Goal: Find specific page/section: Find specific page/section

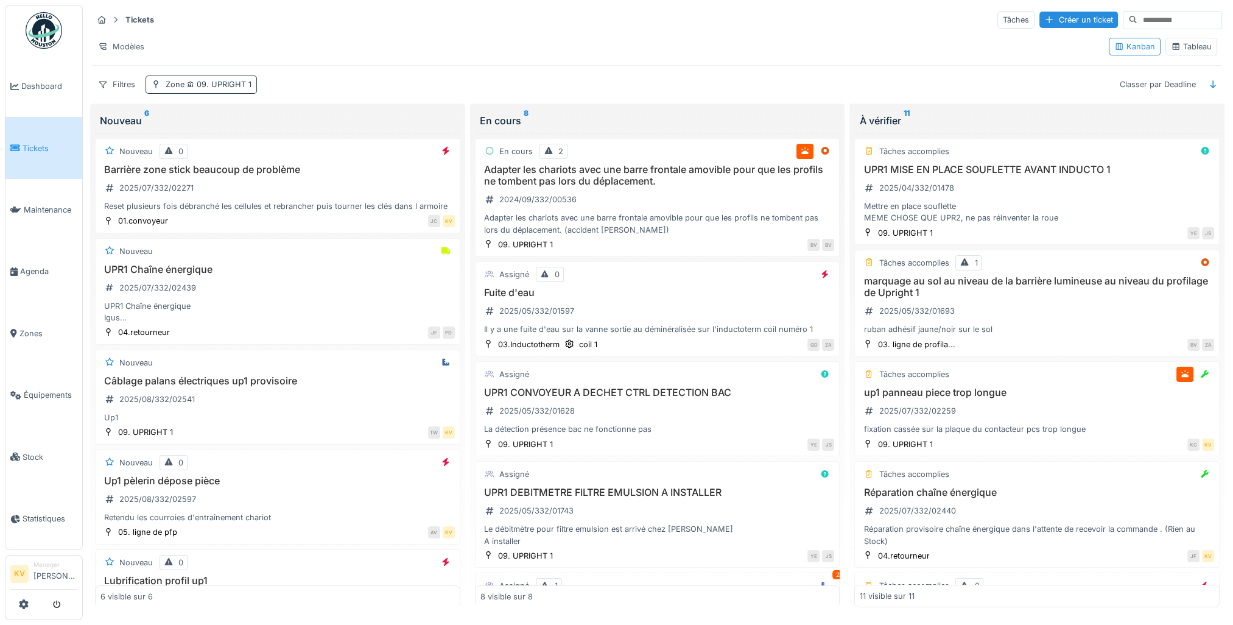
click at [207, 80] on span "09. UPRIGHT 1" at bounding box center [217, 84] width 67 height 9
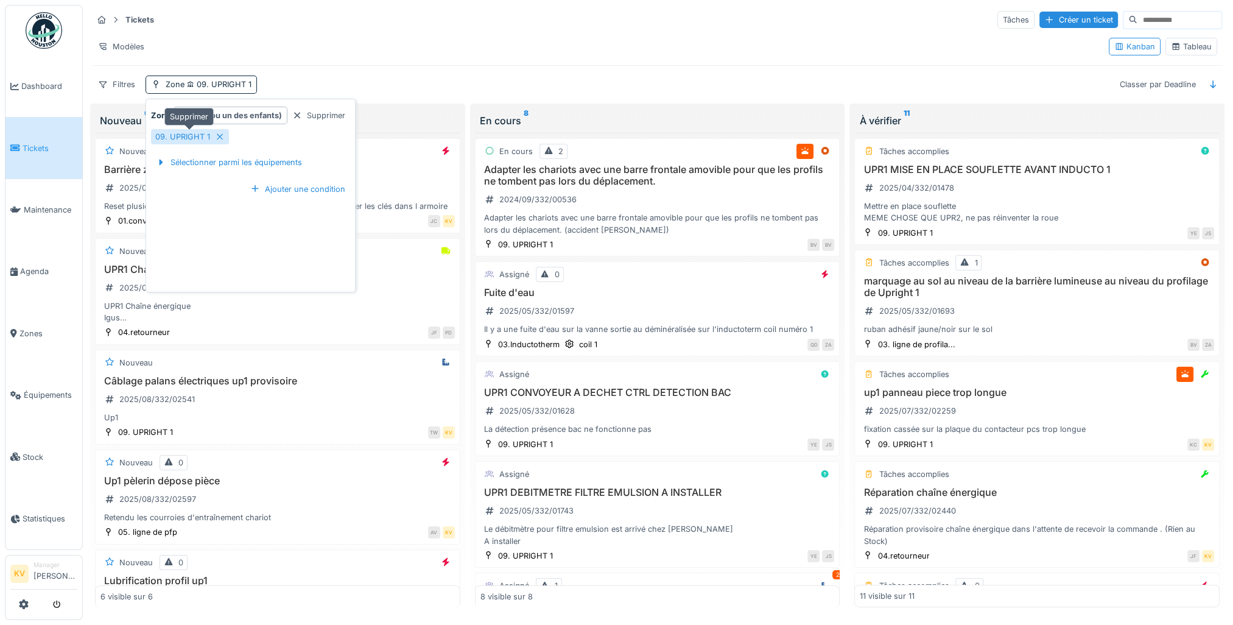
click at [222, 140] on div at bounding box center [220, 137] width 10 height 12
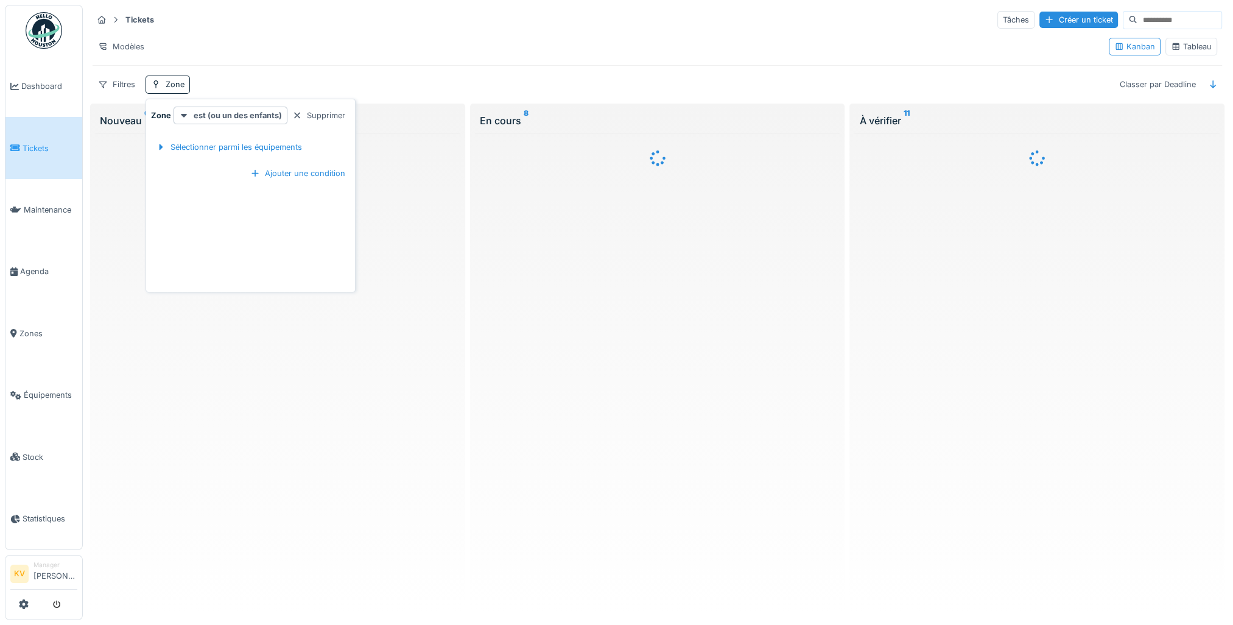
click at [1179, 47] on div "Tableau" at bounding box center [1191, 47] width 41 height 12
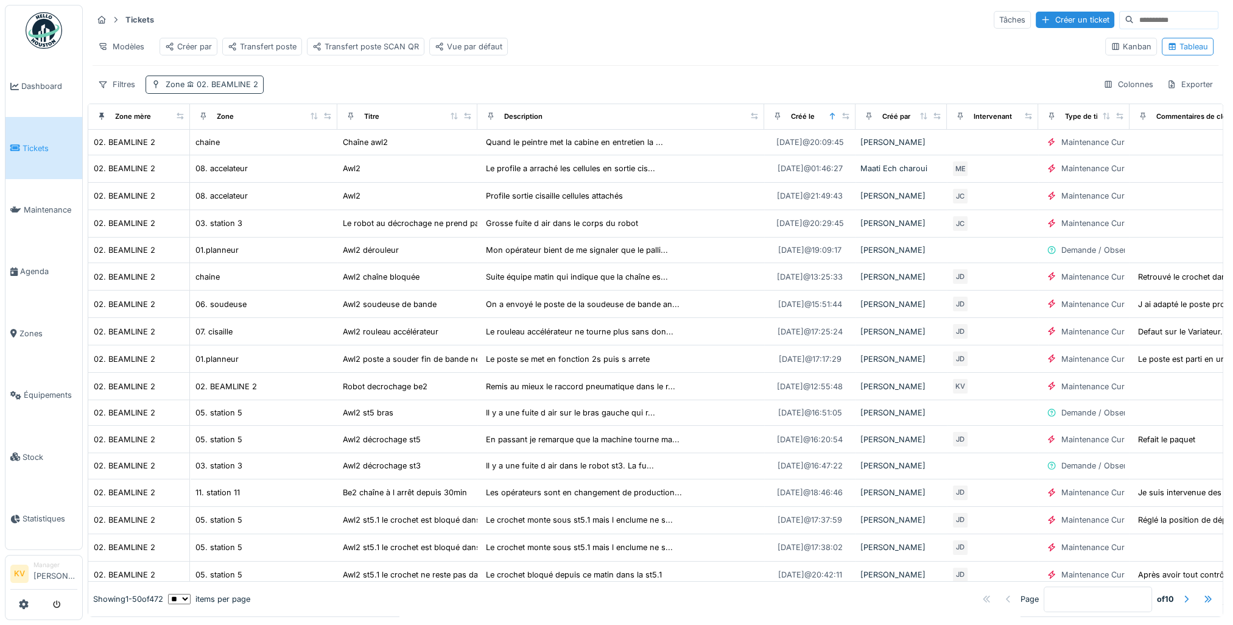
click at [229, 89] on span "02. BEAMLINE 2" at bounding box center [221, 84] width 74 height 9
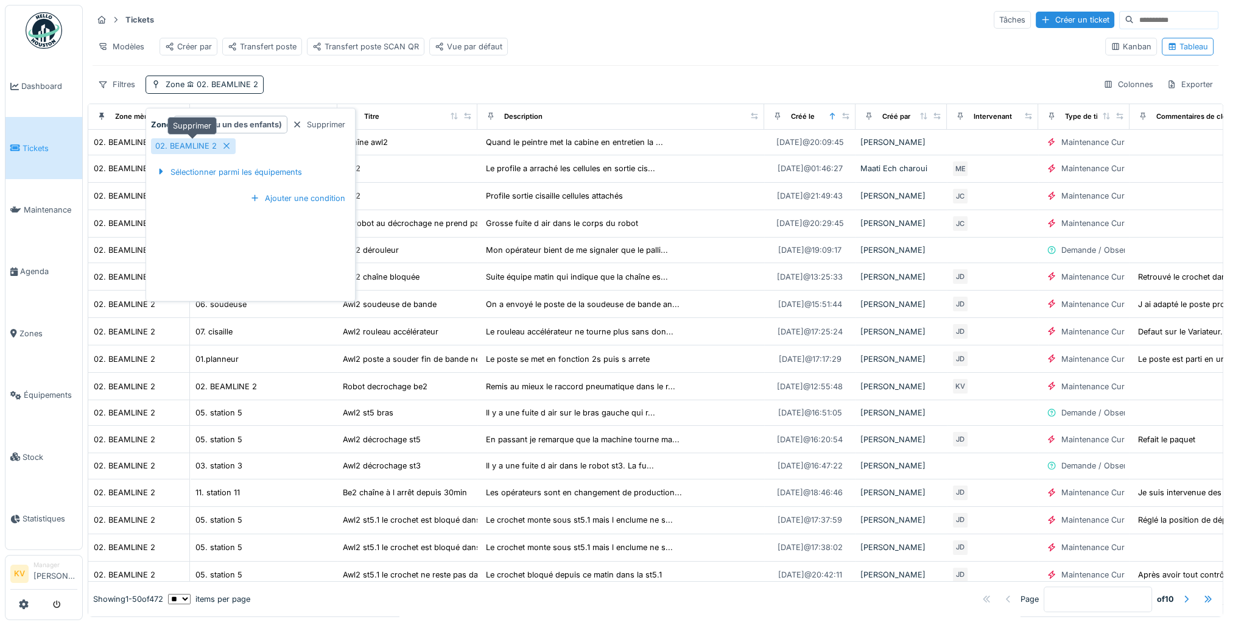
click at [227, 147] on icon at bounding box center [227, 146] width 10 height 8
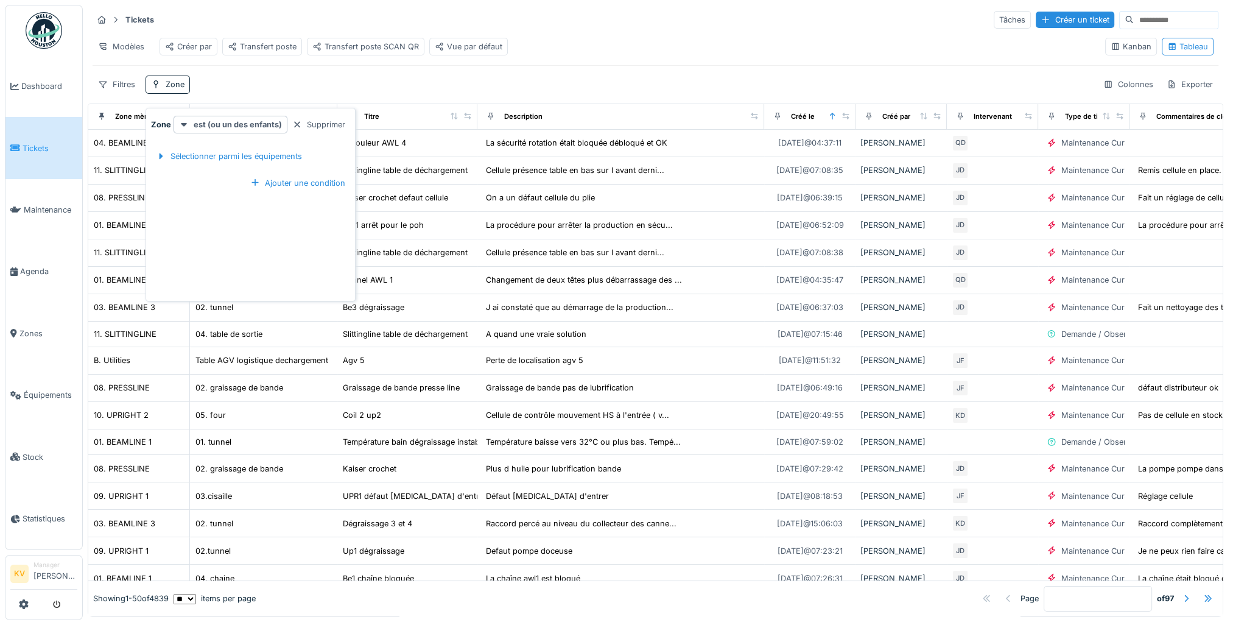
click at [267, 86] on div "Filtres Zone Colonnes Exporter" at bounding box center [656, 84] width 1126 height 18
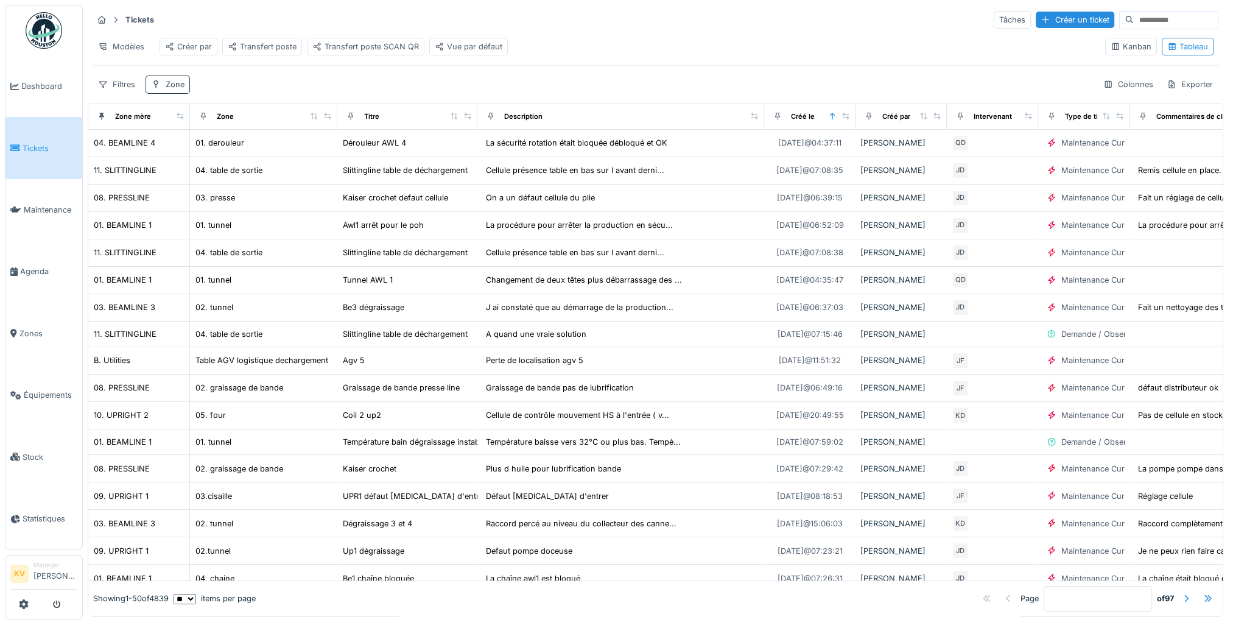
click at [177, 90] on div "Zone" at bounding box center [175, 85] width 19 height 12
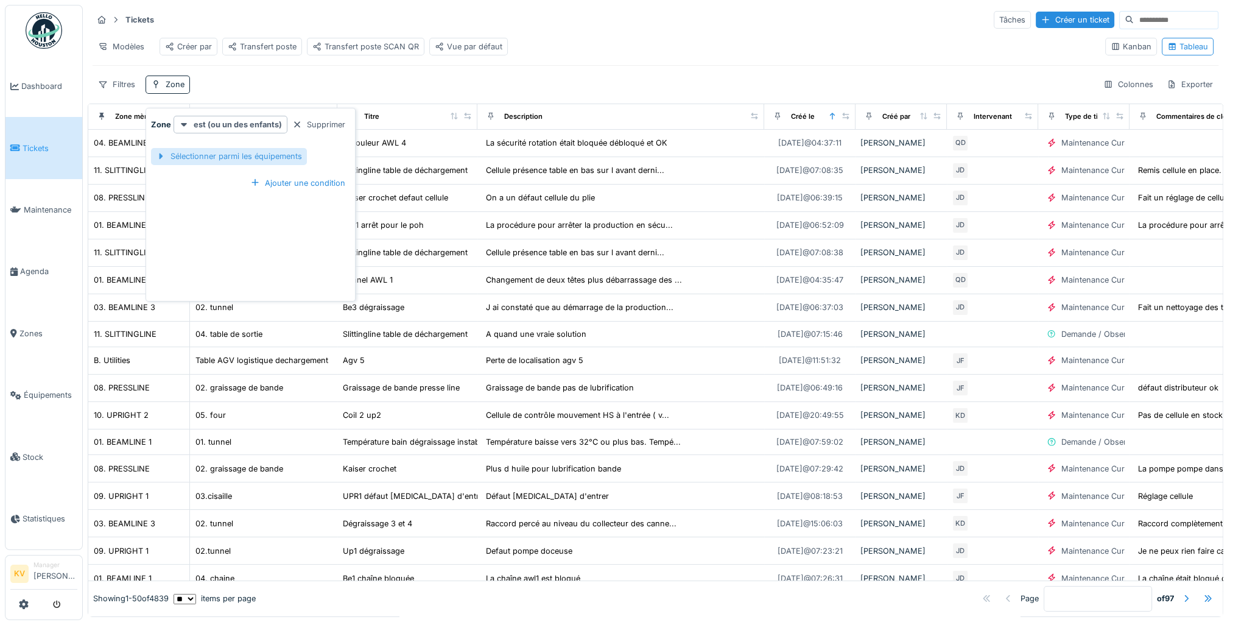
click at [235, 156] on div "Sélectionner parmi les équipements" at bounding box center [229, 156] width 156 height 16
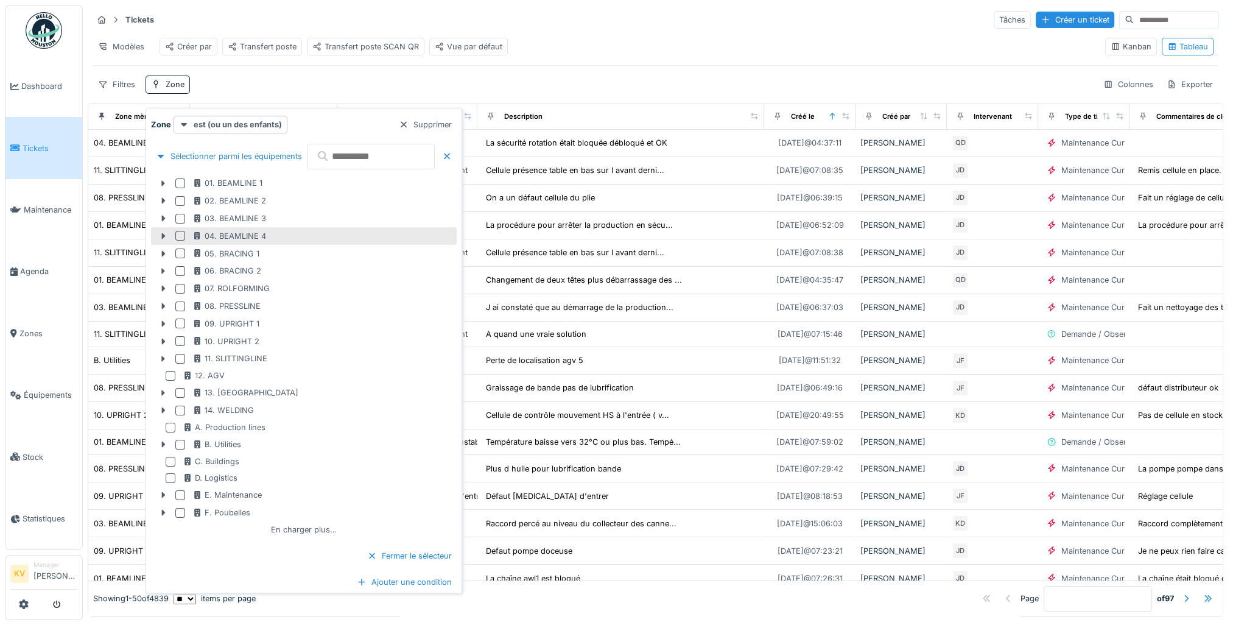
click at [180, 233] on div at bounding box center [180, 236] width 10 height 10
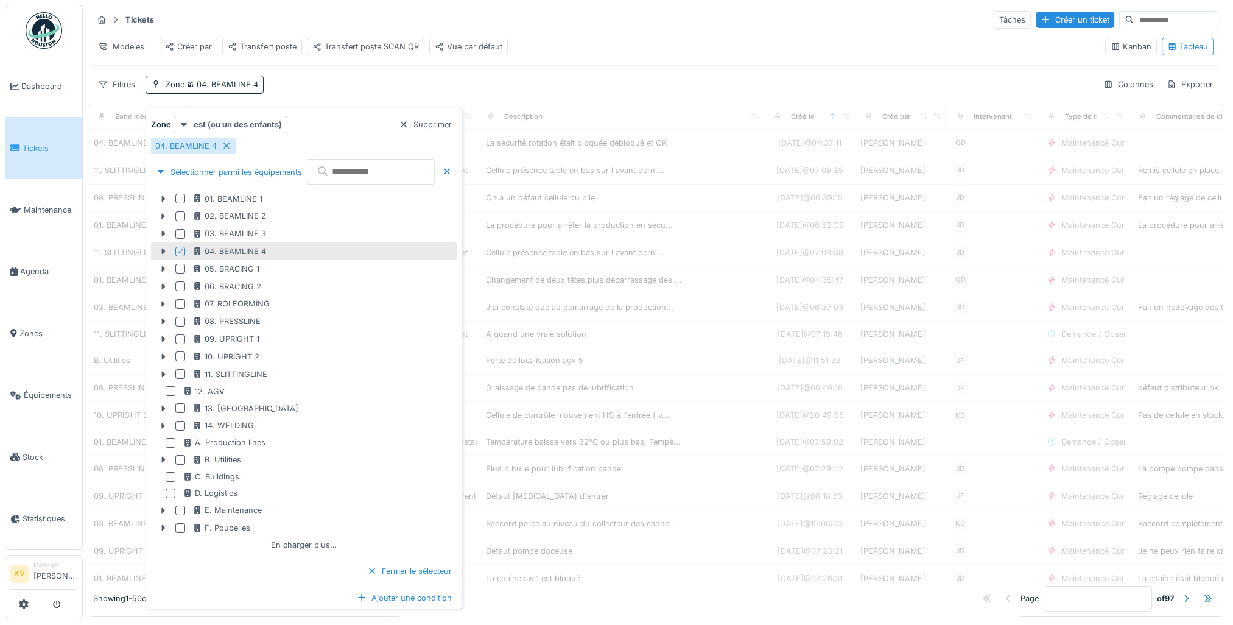
click at [366, 89] on div "Filtres Zone 04. BEAMLINE 4 Colonnes Exporter" at bounding box center [656, 84] width 1126 height 18
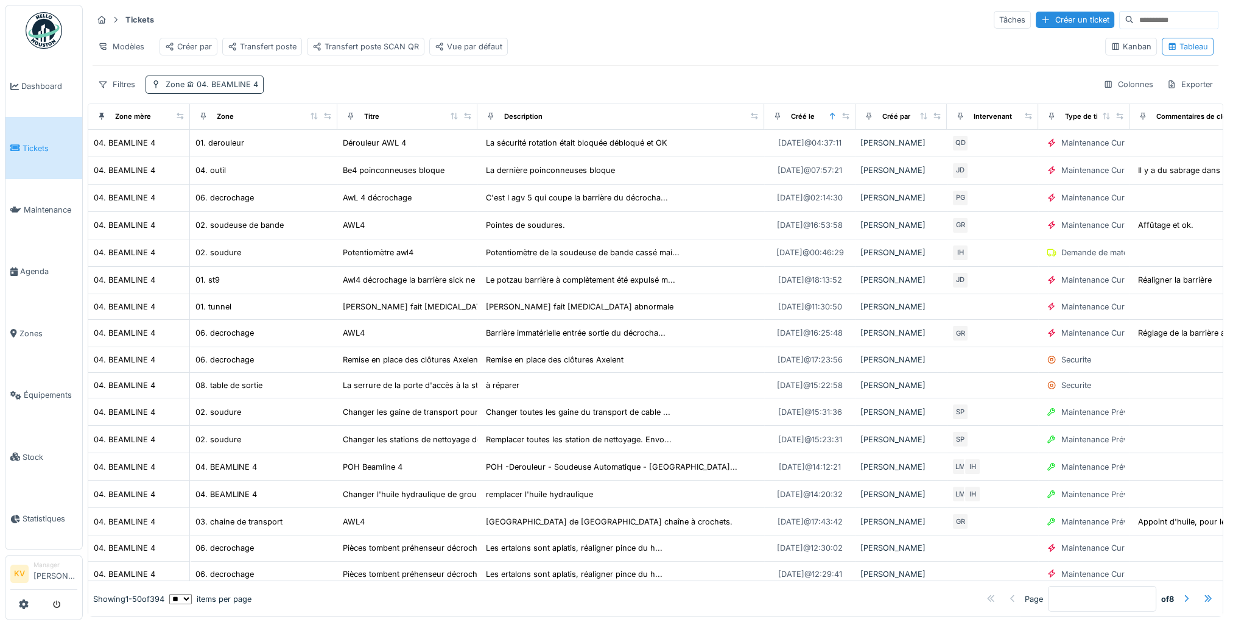
click at [226, 89] on span "04. BEAMLINE 4" at bounding box center [221, 84] width 74 height 9
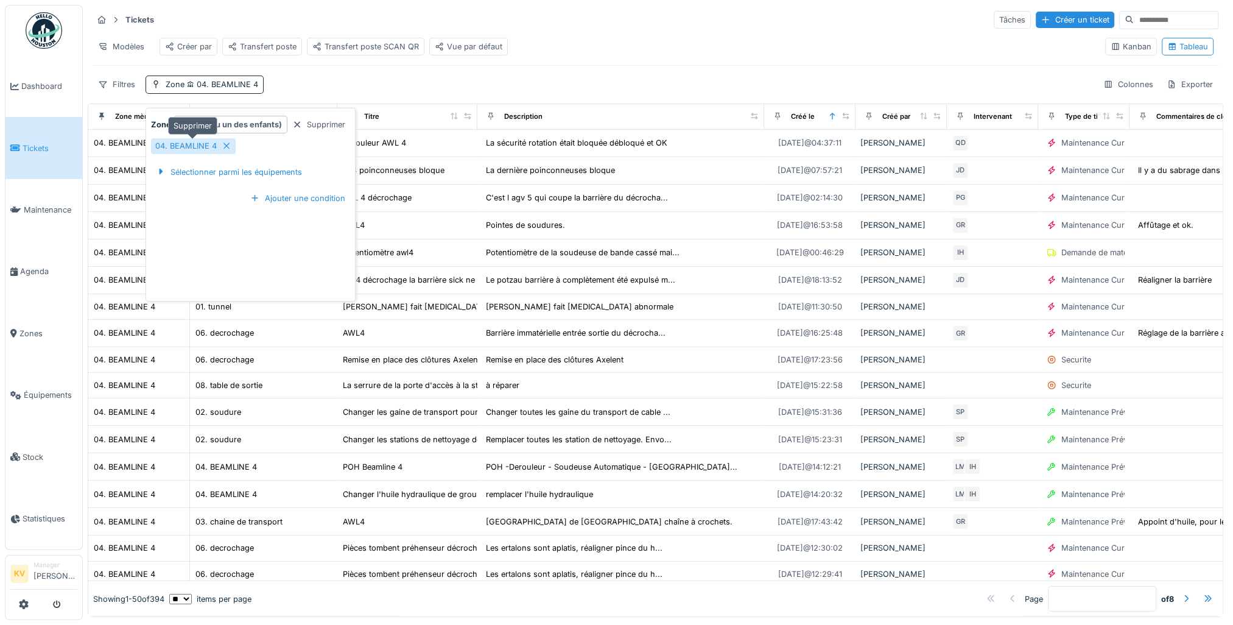
click at [227, 143] on icon at bounding box center [226, 146] width 6 height 6
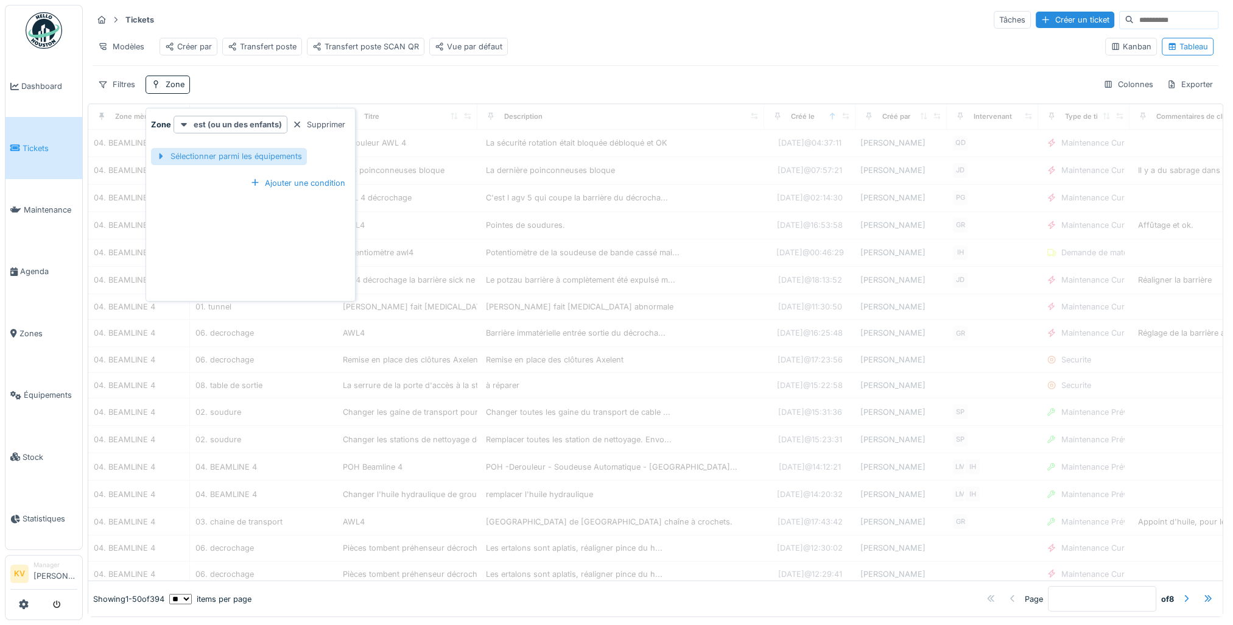
click at [228, 156] on div "Sélectionner parmi les équipements" at bounding box center [229, 156] width 156 height 16
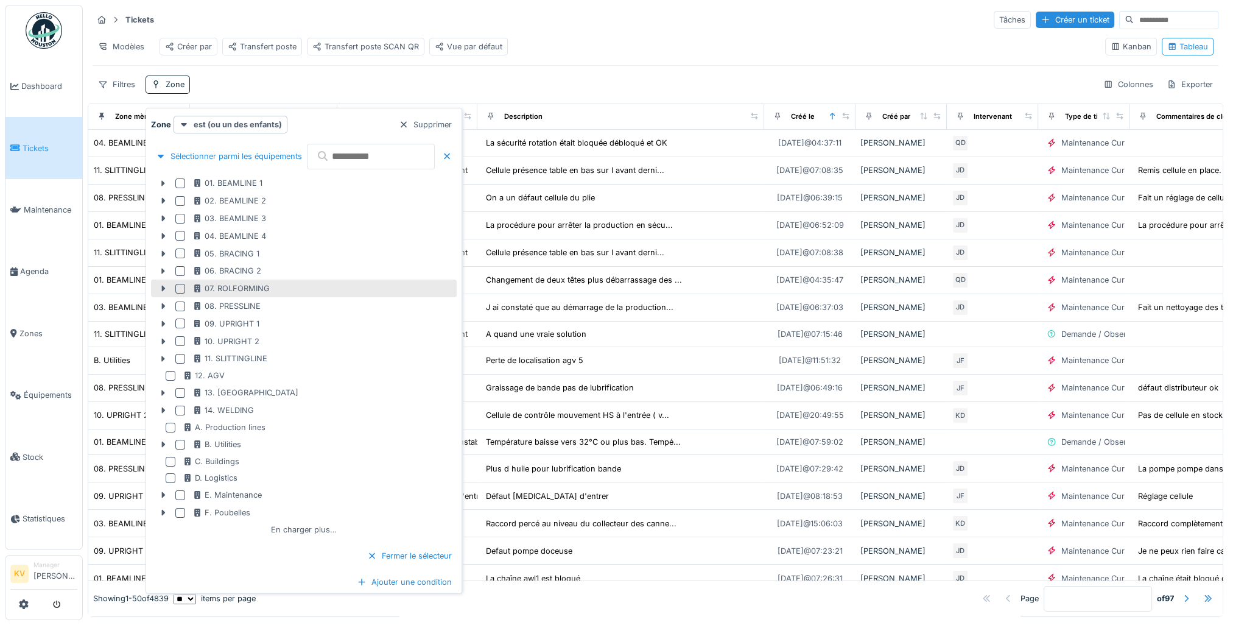
click at [180, 289] on div at bounding box center [180, 289] width 10 height 10
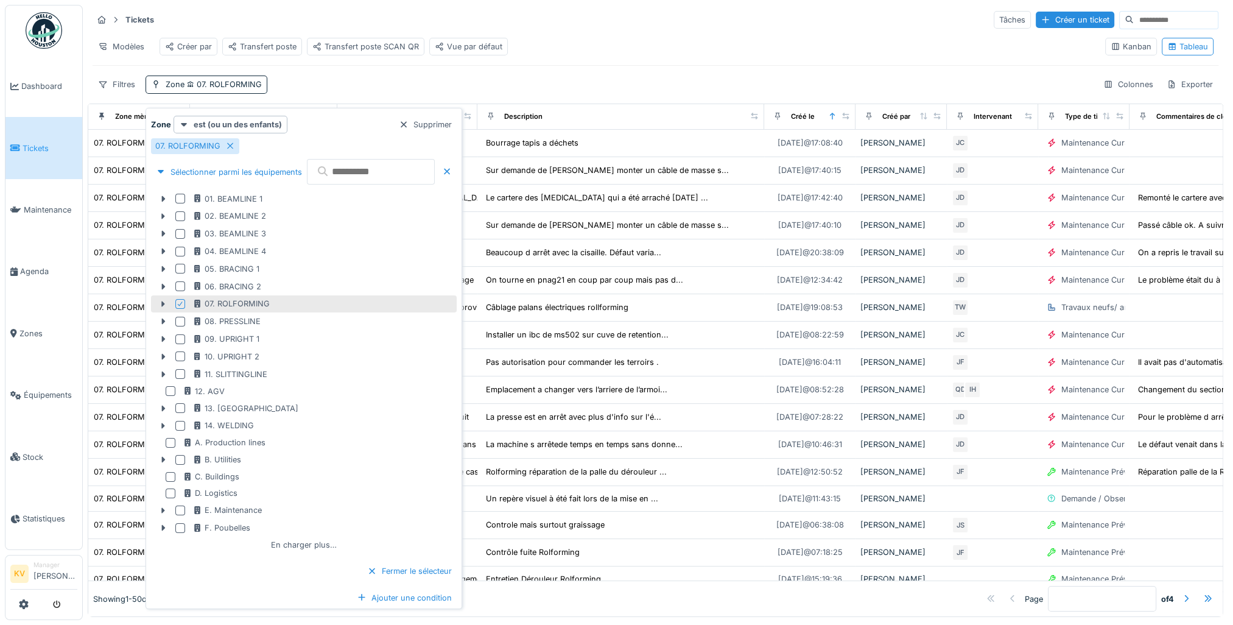
click at [357, 89] on div "Filtres Zone 07. ROLFORMING Colonnes Exporter" at bounding box center [656, 84] width 1126 height 18
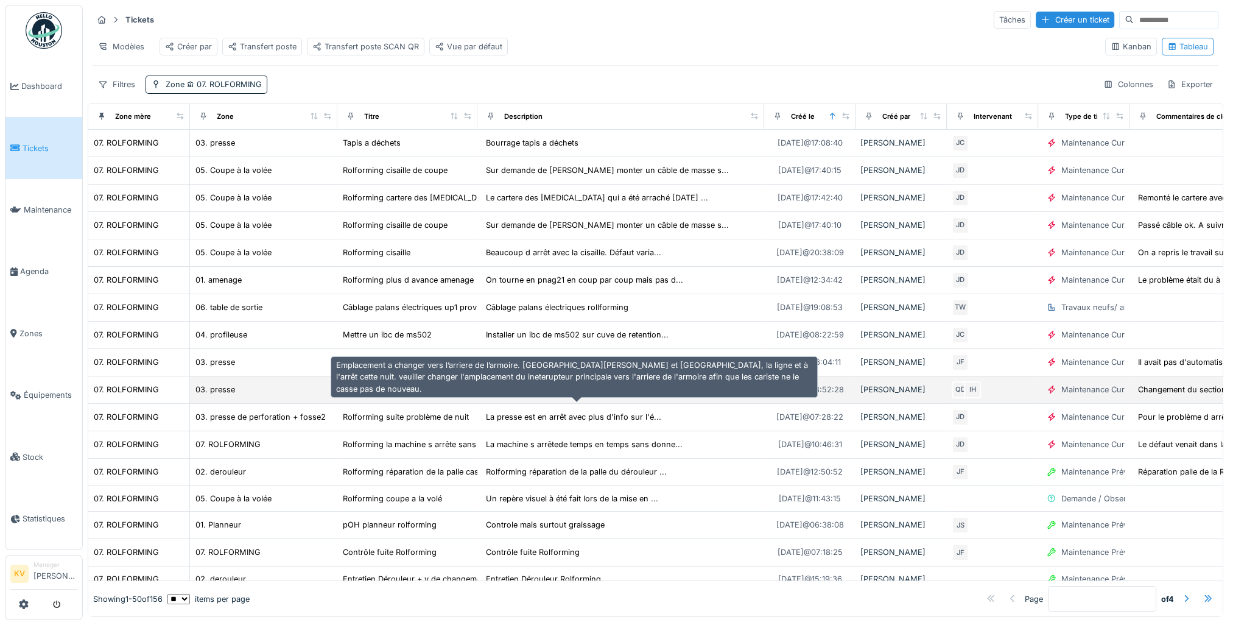
click at [558, 395] on div "Emplacement a changer vers l’arriere de l’armoi..." at bounding box center [576, 390] width 181 height 12
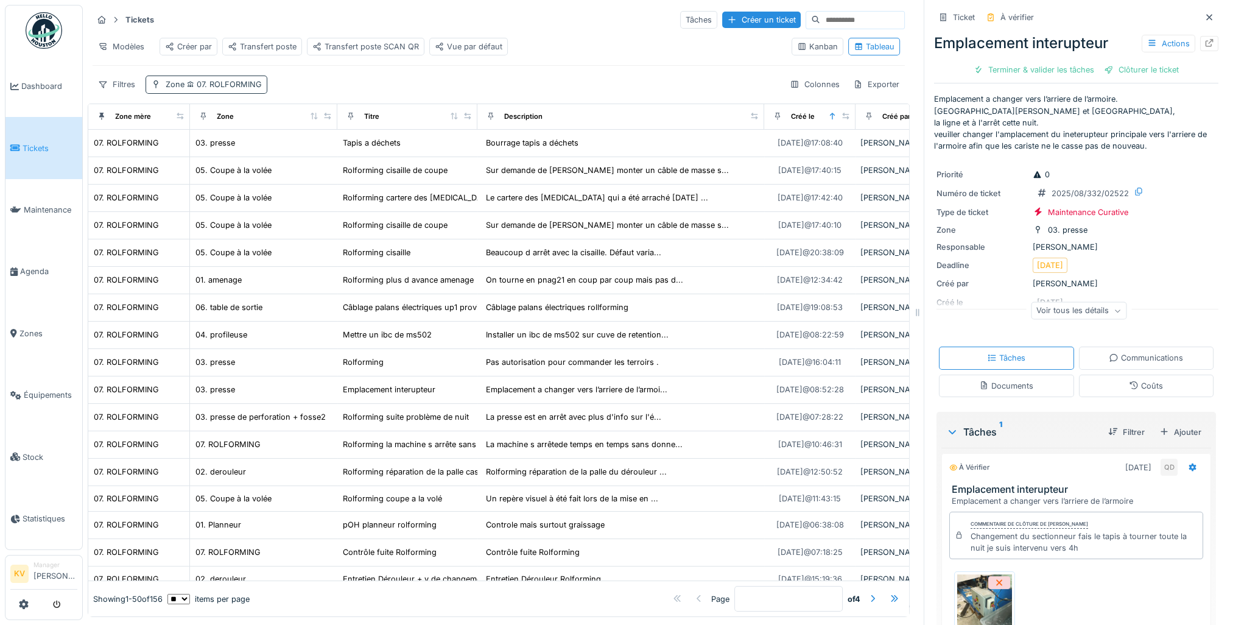
click at [189, 85] on icon at bounding box center [191, 83] width 7 height 5
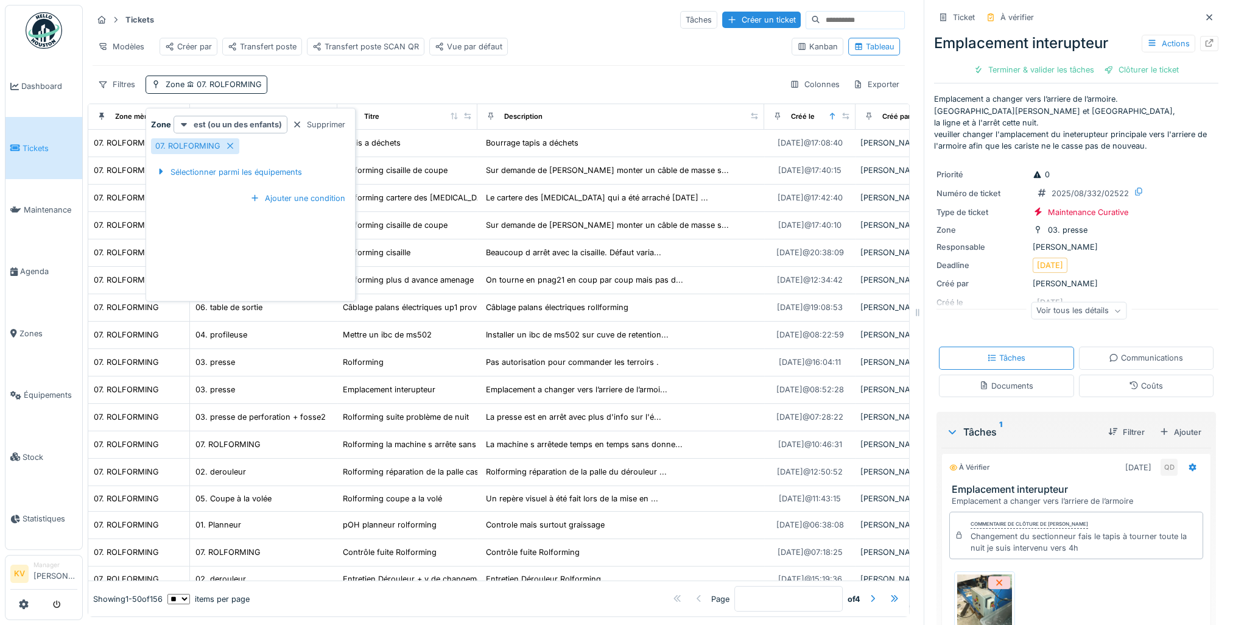
click at [367, 65] on hr at bounding box center [499, 65] width 812 height 1
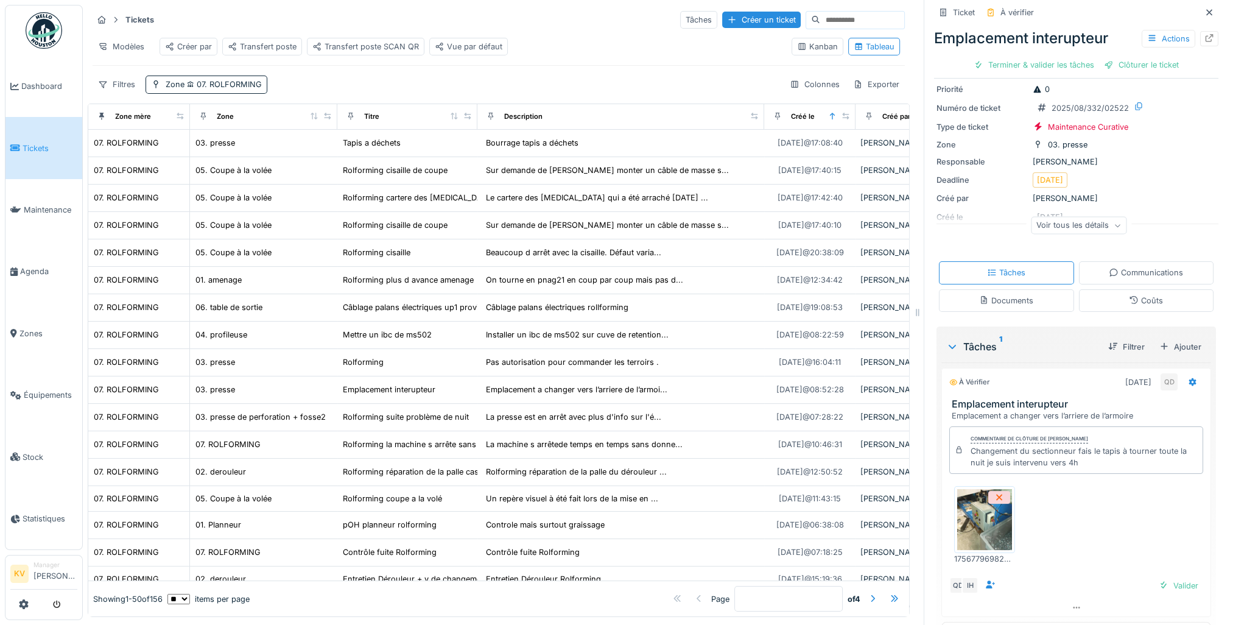
scroll to position [119, 0]
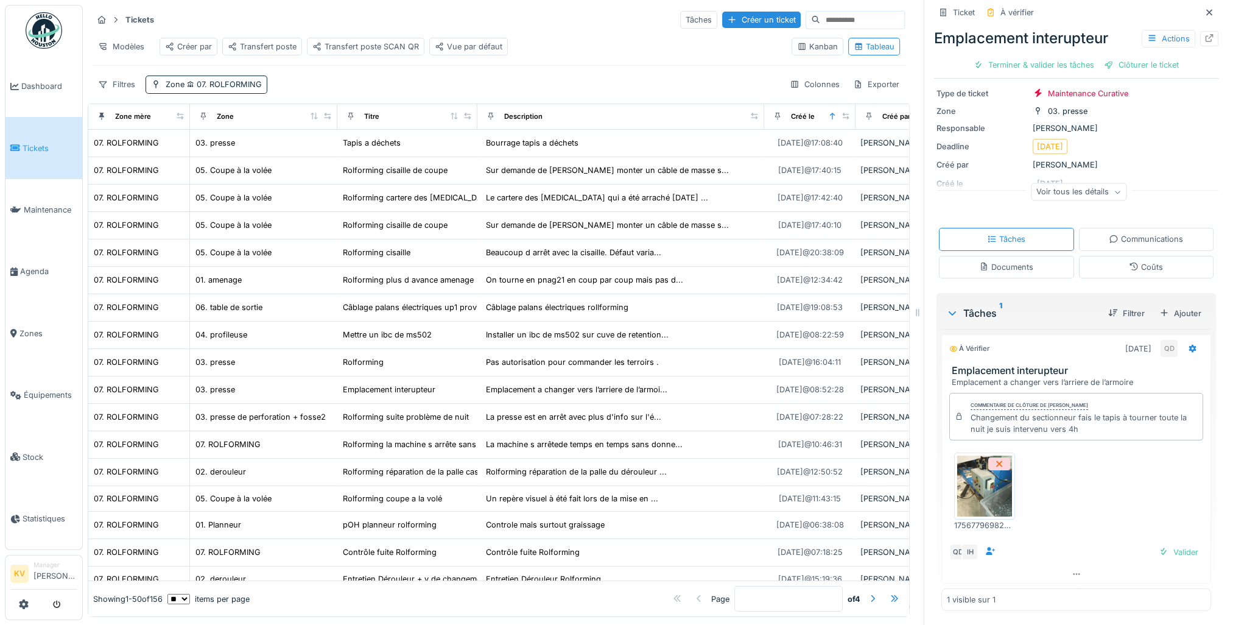
click at [969, 478] on img at bounding box center [984, 485] width 55 height 61
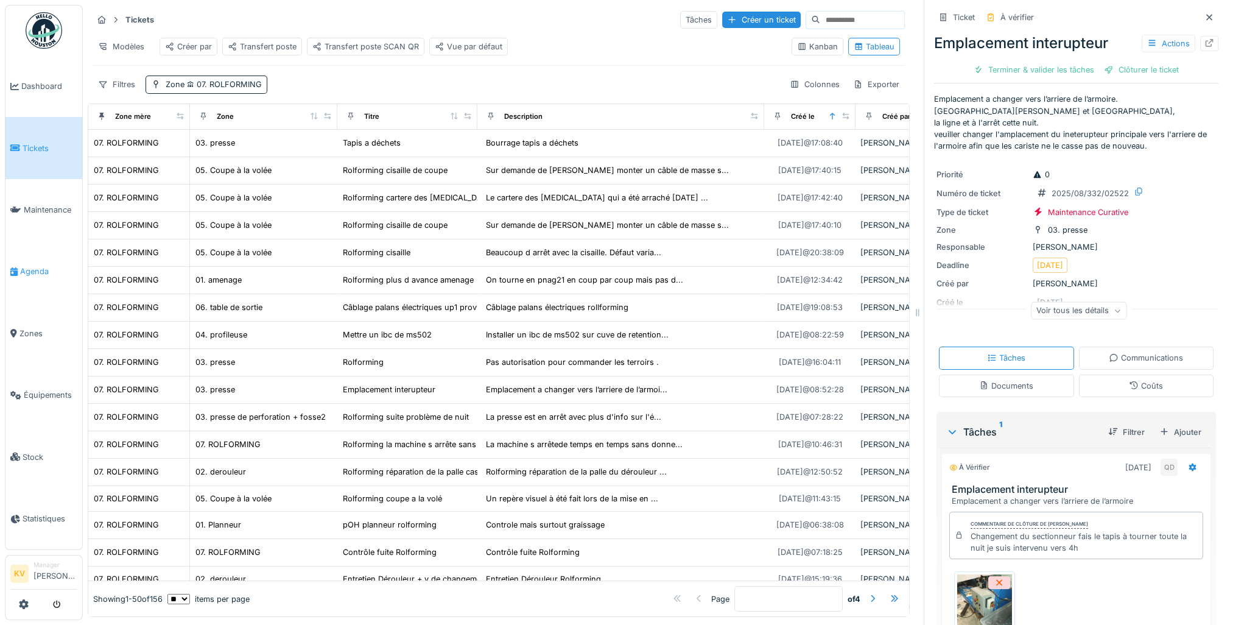
click at [28, 267] on span "Agenda" at bounding box center [48, 271] width 57 height 12
